Goal: Transaction & Acquisition: Purchase product/service

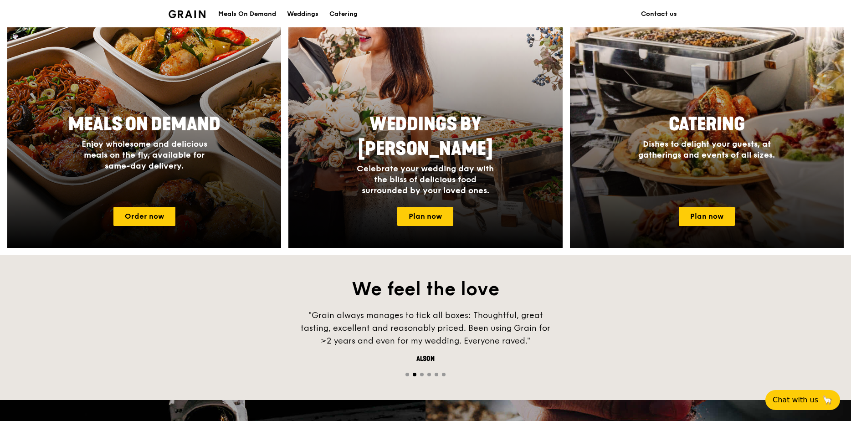
scroll to position [410, 0]
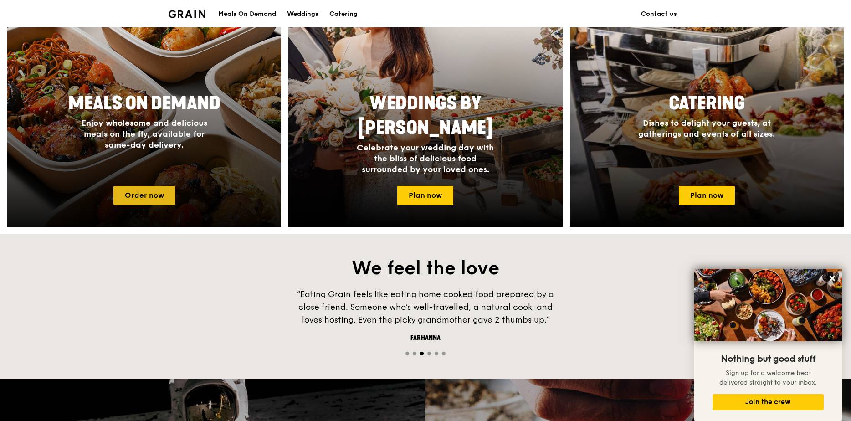
click at [158, 200] on link "Order now" at bounding box center [144, 195] width 62 height 19
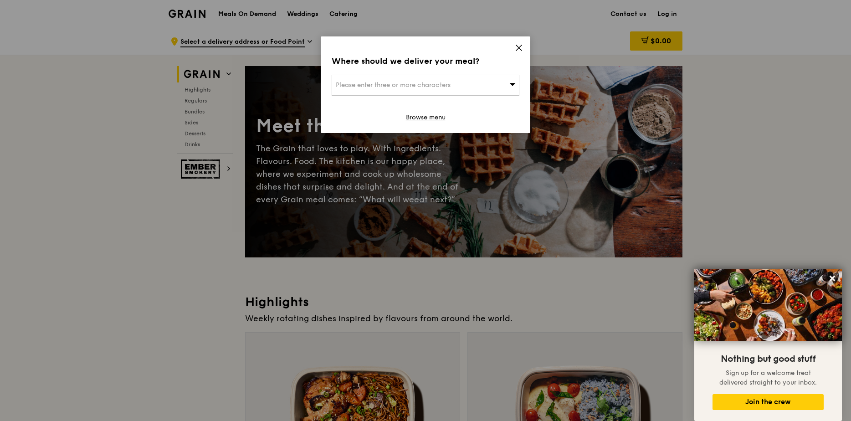
click at [487, 87] on div "Please enter three or more characters" at bounding box center [426, 85] width 188 height 21
click at [443, 107] on li "Please enter 3 or more characters" at bounding box center [425, 103] width 187 height 16
click at [422, 81] on input "search" at bounding box center [425, 85] width 187 height 20
type input "kkh"
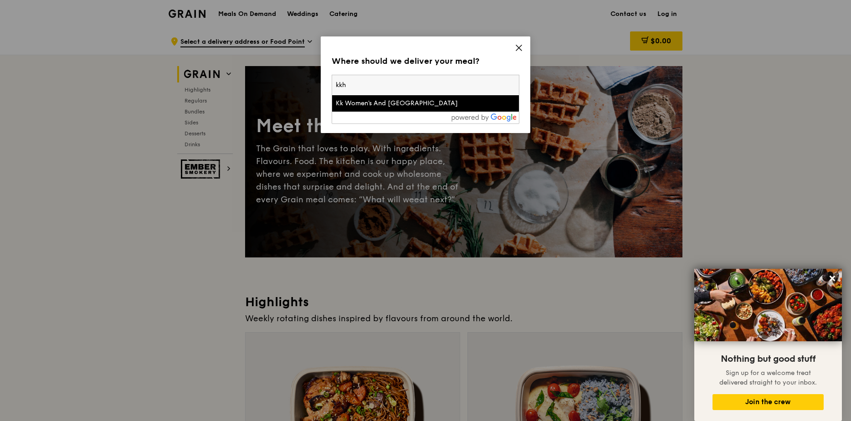
click at [399, 113] on div at bounding box center [425, 118] width 187 height 12
click at [399, 106] on div "Kk Women's And Children's Hospital" at bounding box center [403, 103] width 135 height 9
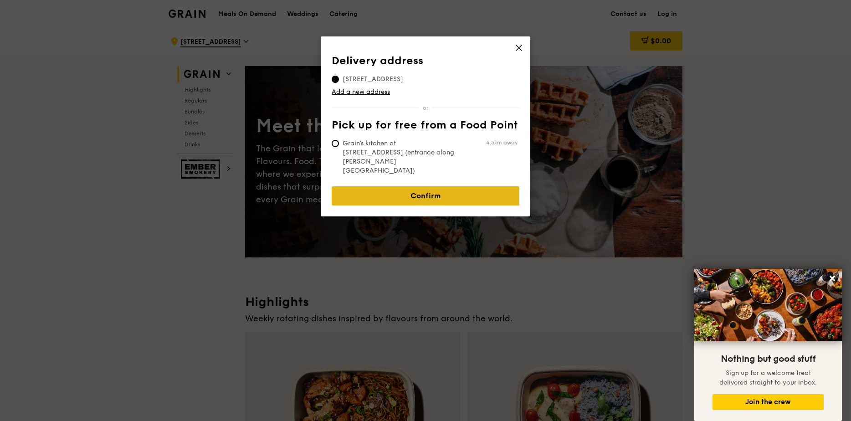
click at [437, 186] on link "Confirm" at bounding box center [426, 195] width 188 height 19
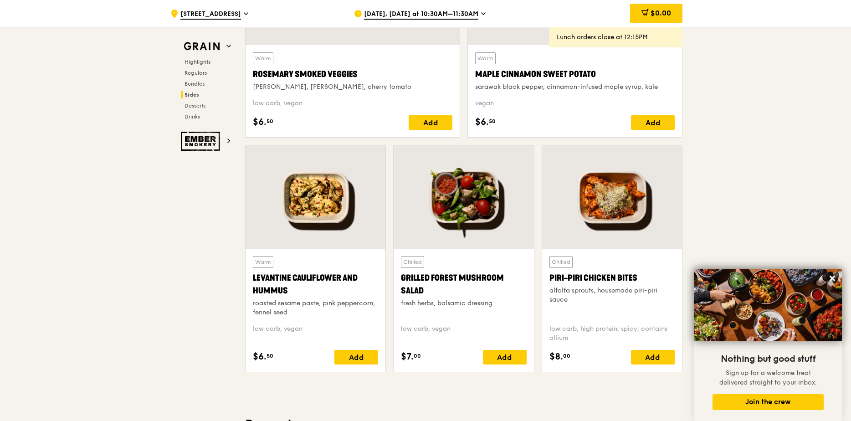
scroll to position [2004, 0]
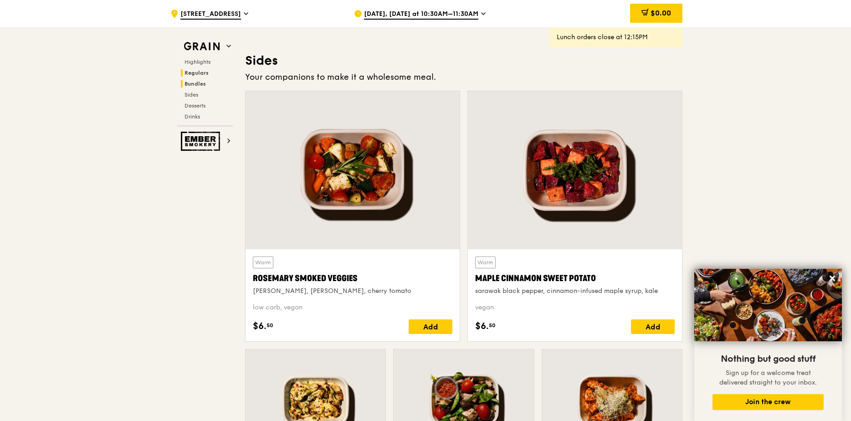
click at [199, 72] on span "Regulars" at bounding box center [196, 73] width 24 height 6
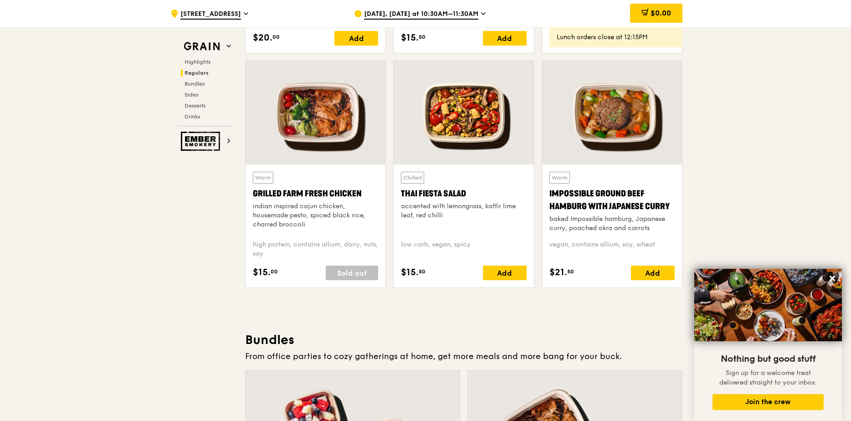
scroll to position [863, 0]
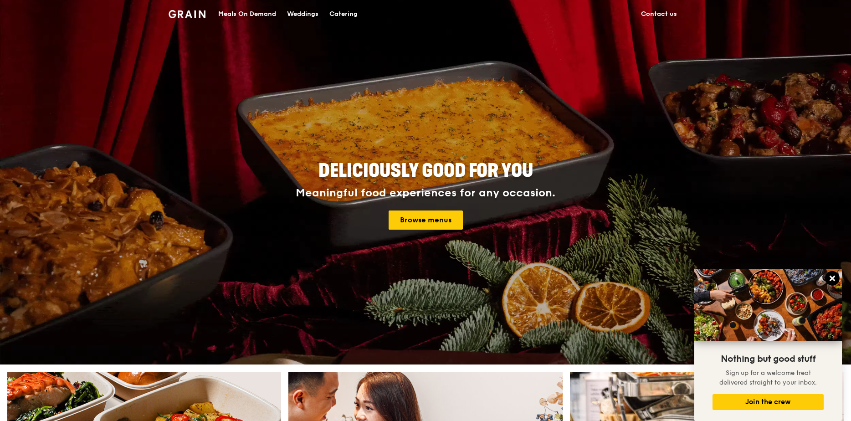
drag, startPoint x: 833, startPoint y: 279, endPoint x: 826, endPoint y: 281, distance: 7.4
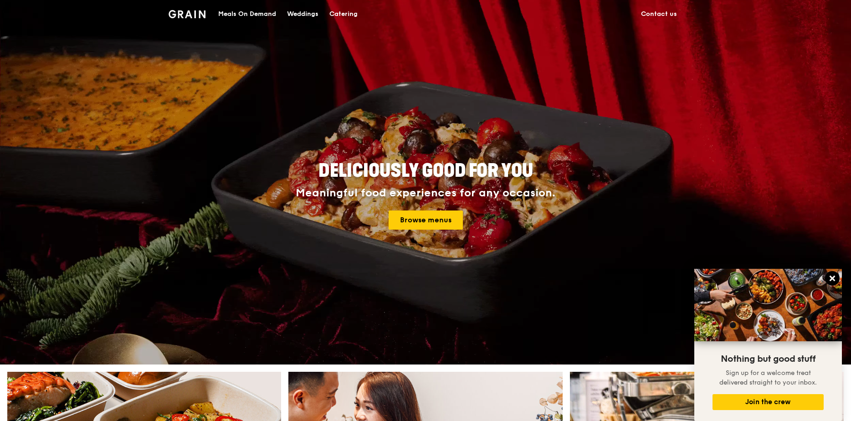
click at [833, 279] on icon at bounding box center [831, 278] width 5 height 5
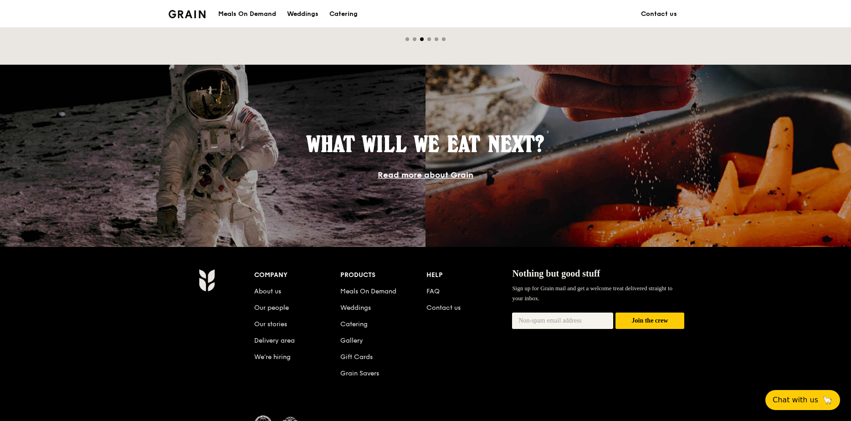
scroll to position [729, 0]
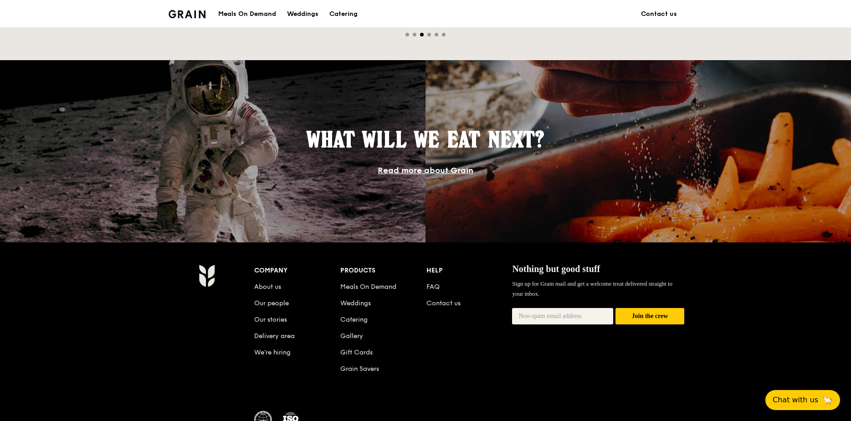
click at [454, 173] on link "Read more about Grain" at bounding box center [426, 170] width 96 height 10
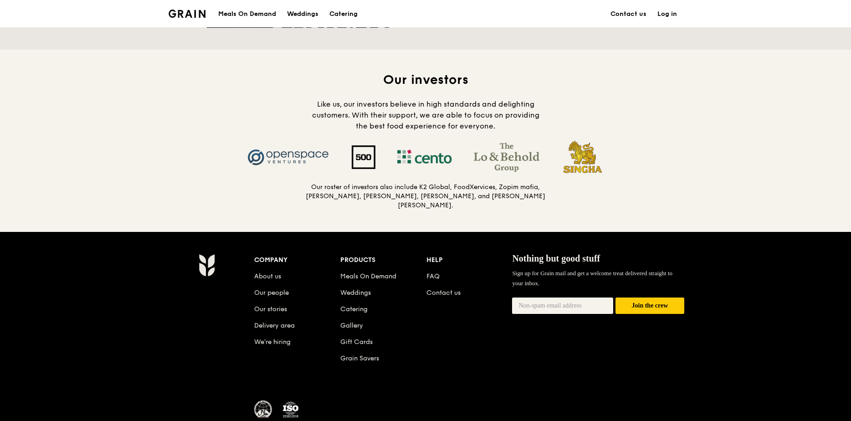
scroll to position [865, 0]
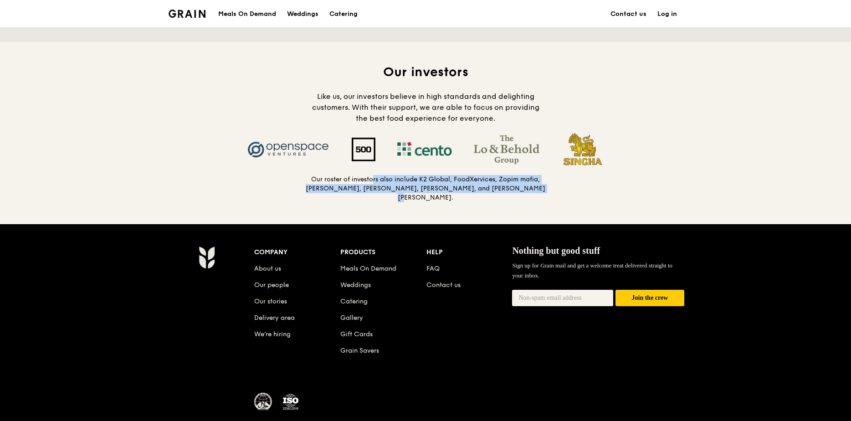
drag, startPoint x: 527, startPoint y: 195, endPoint x: 341, endPoint y: 181, distance: 187.3
click at [341, 181] on div "Our investors Like us, our investors believe in high standards and delighting c…" at bounding box center [425, 133] width 437 height 138
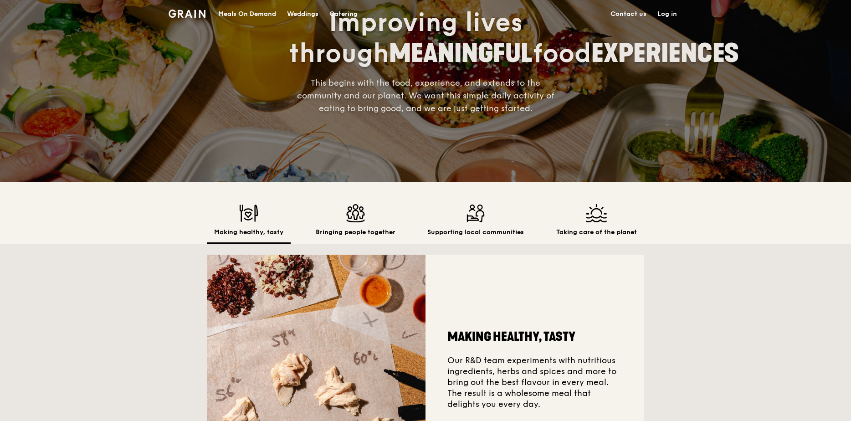
scroll to position [0, 0]
